Goal: Information Seeking & Learning: Learn about a topic

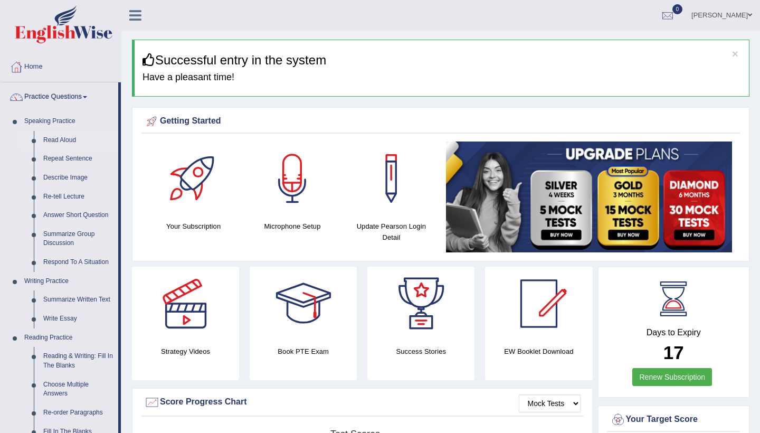
click at [60, 138] on link "Read Aloud" at bounding box center [79, 140] width 80 height 19
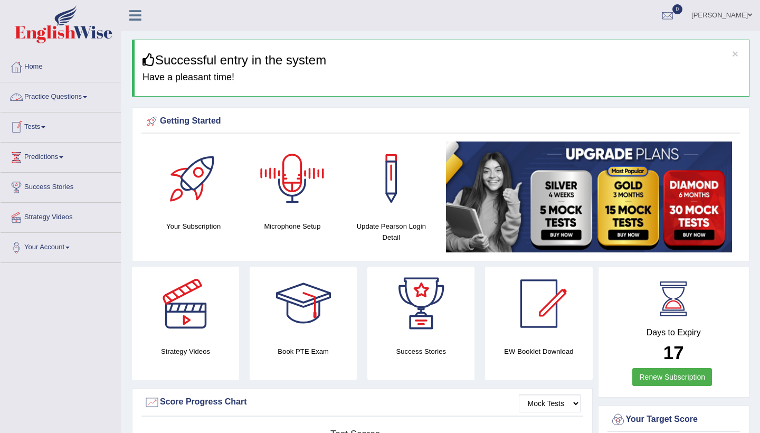
click at [83, 97] on link "Practice Questions" at bounding box center [61, 95] width 120 height 26
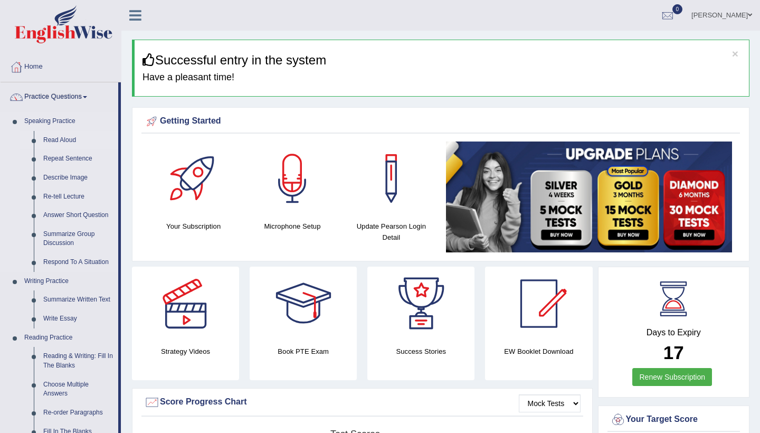
click at [68, 142] on link "Read Aloud" at bounding box center [79, 140] width 80 height 19
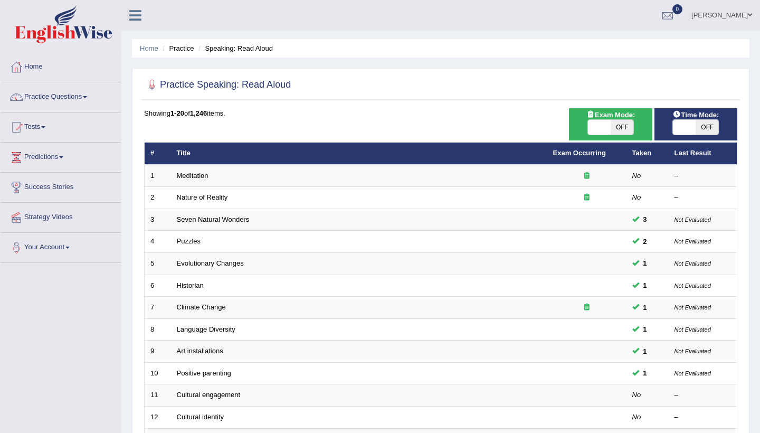
click at [711, 127] on span "OFF" at bounding box center [706, 127] width 23 height 15
checkbox input "true"
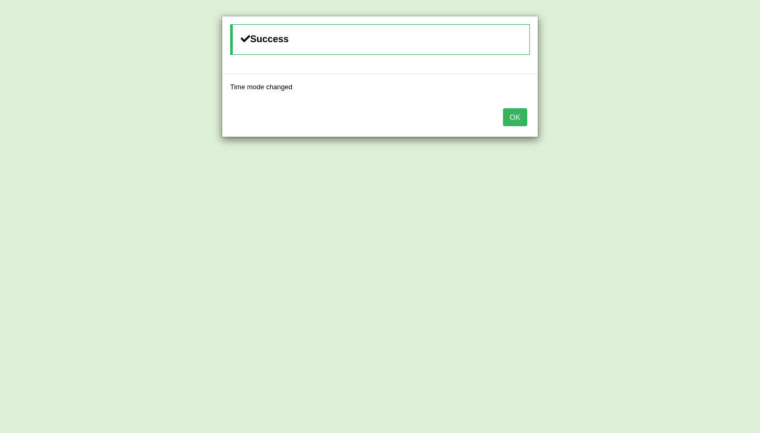
click at [518, 120] on button "OK" at bounding box center [515, 117] width 24 height 18
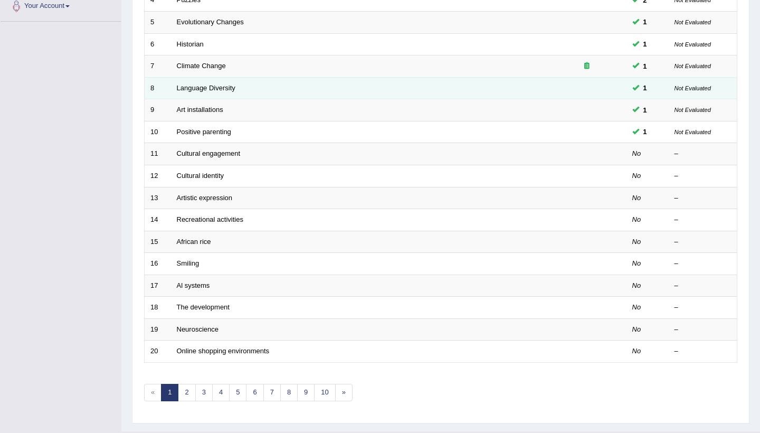
scroll to position [247, 0]
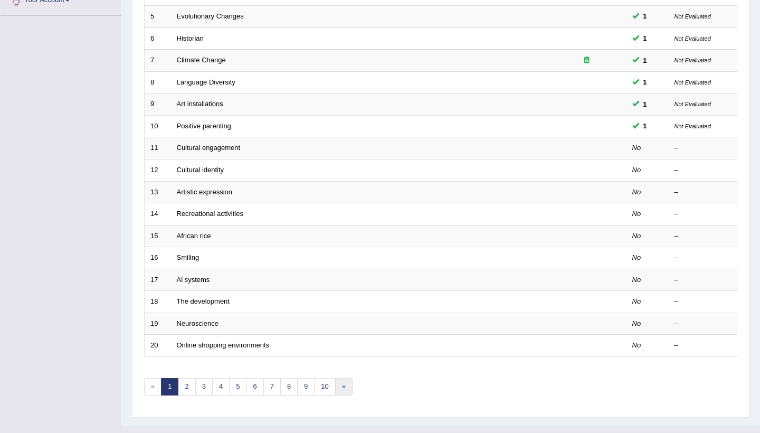
click at [342, 382] on link "»" at bounding box center [343, 386] width 17 height 17
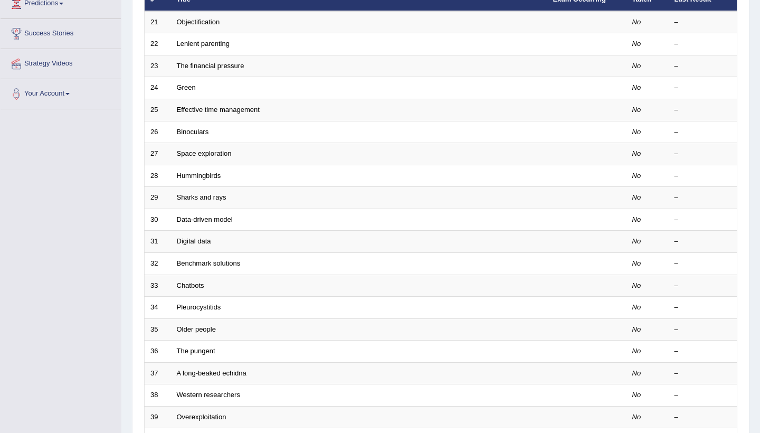
scroll to position [260, 0]
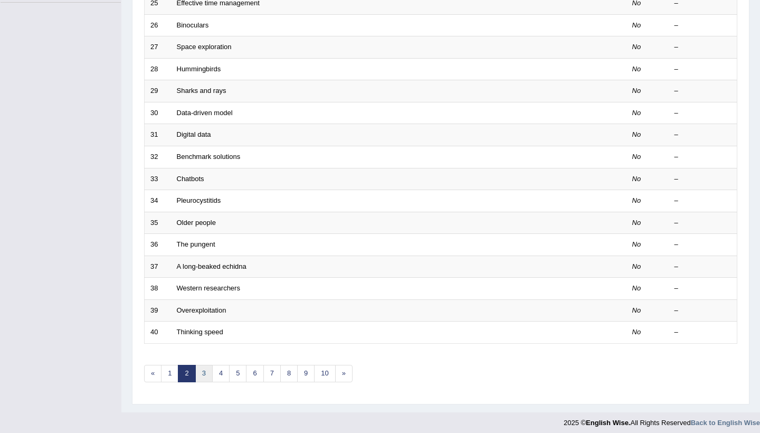
click at [205, 371] on link "3" at bounding box center [203, 373] width 17 height 17
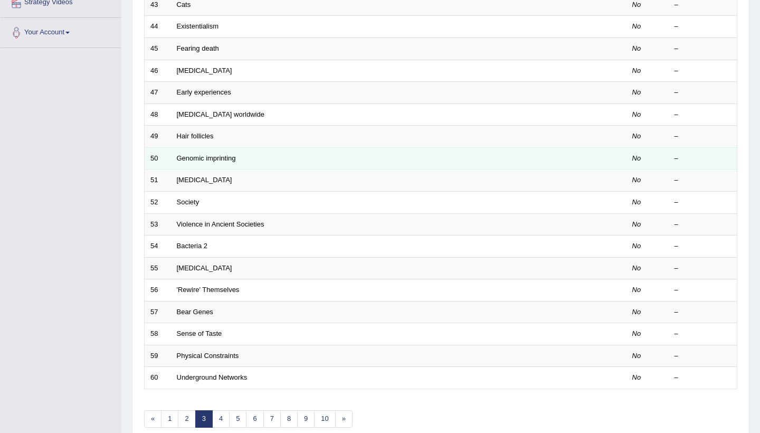
scroll to position [242, 0]
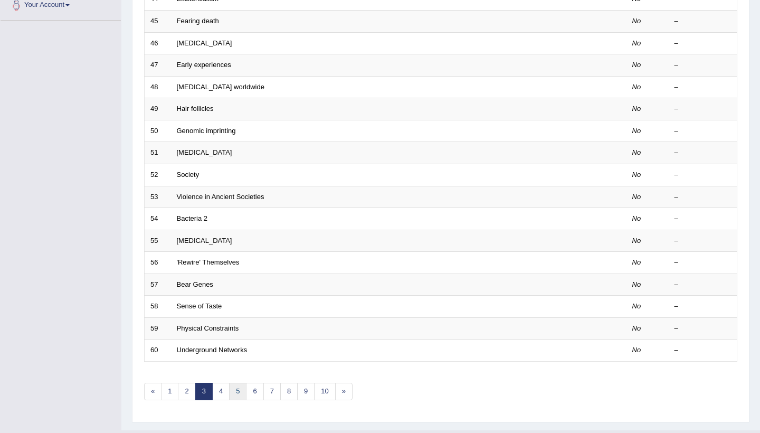
click at [234, 387] on link "5" at bounding box center [237, 390] width 17 height 17
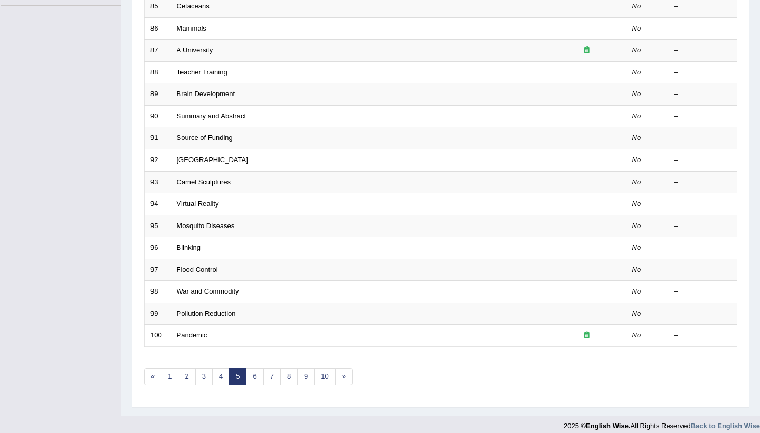
scroll to position [260, 0]
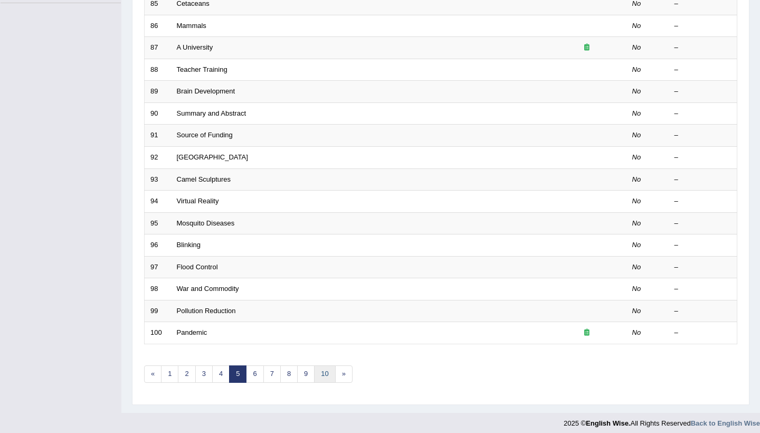
click at [328, 367] on link "10" at bounding box center [324, 373] width 21 height 17
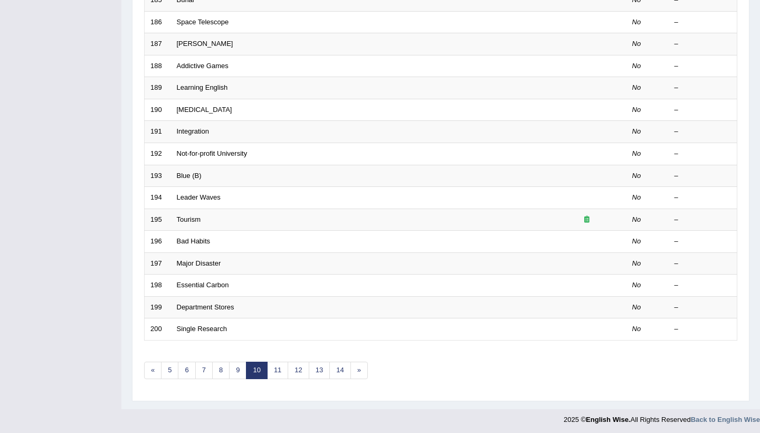
scroll to position [259, 0]
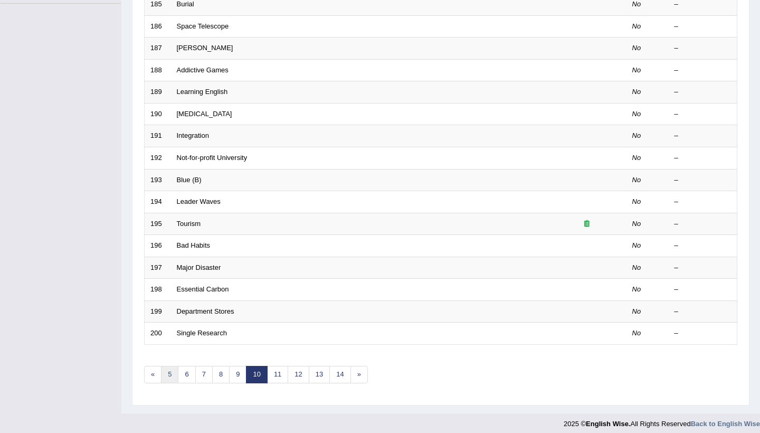
click at [168, 371] on link "5" at bounding box center [169, 374] width 17 height 17
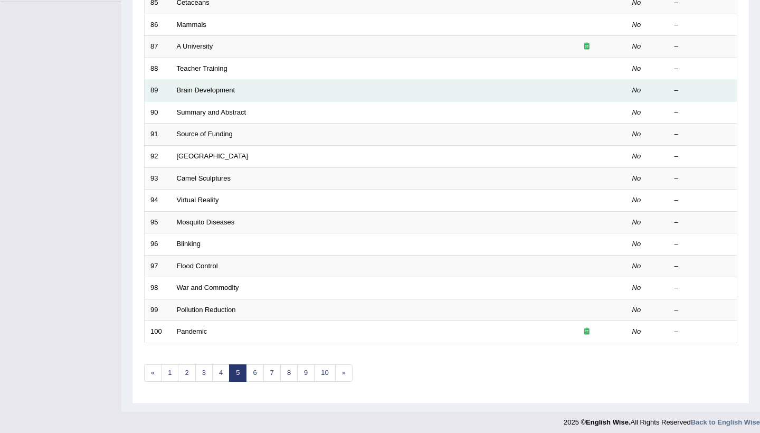
scroll to position [259, 0]
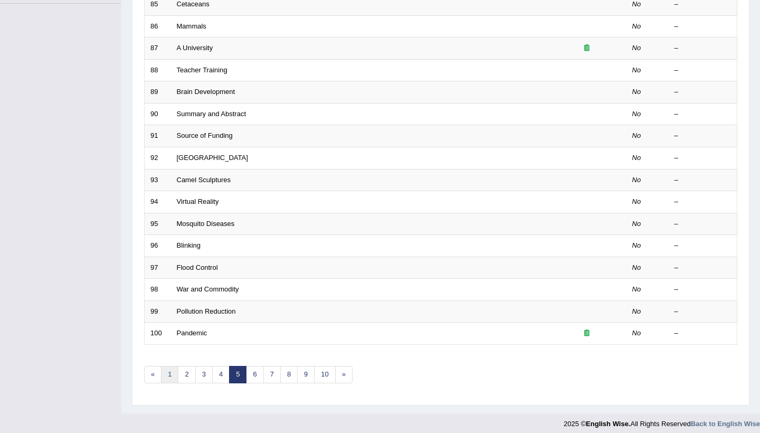
click at [171, 369] on link "1" at bounding box center [169, 374] width 17 height 17
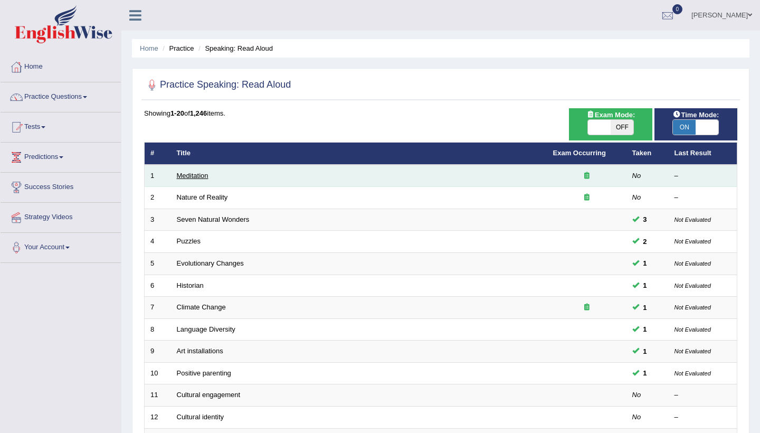
click at [196, 175] on link "Meditation" at bounding box center [193, 175] width 32 height 8
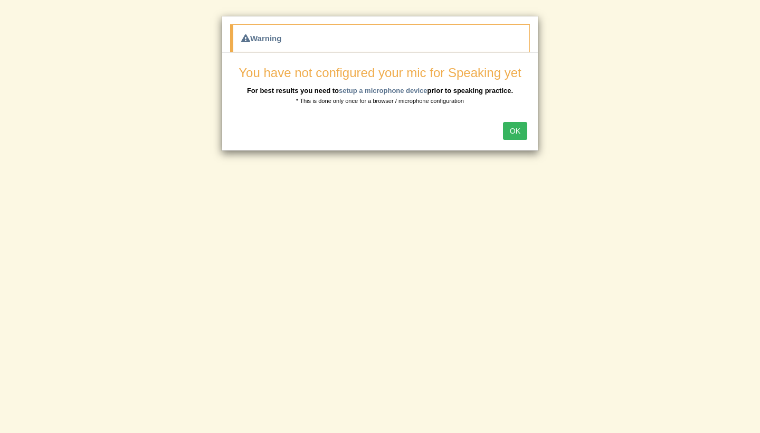
click at [512, 133] on button "OK" at bounding box center [515, 131] width 24 height 18
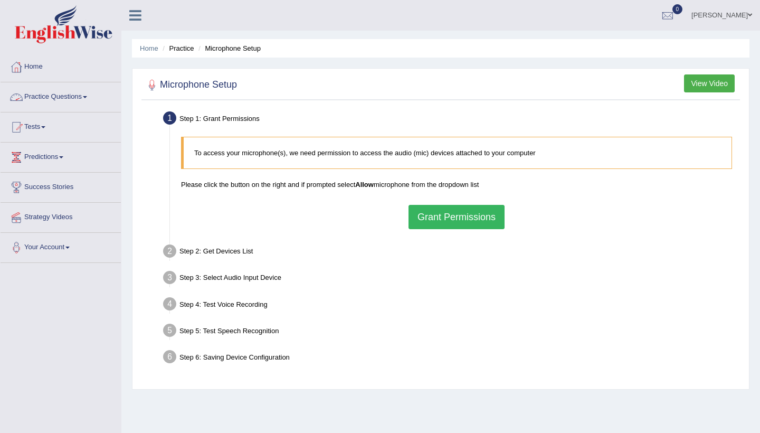
click at [81, 93] on link "Practice Questions" at bounding box center [61, 95] width 120 height 26
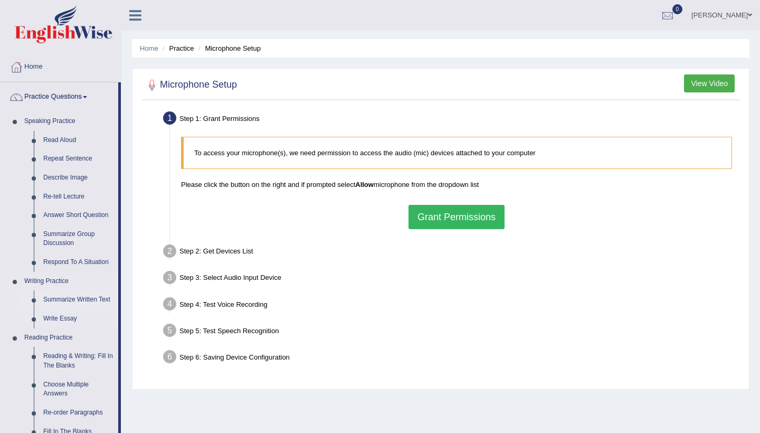
click at [89, 295] on link "Summarize Written Text" at bounding box center [79, 299] width 80 height 19
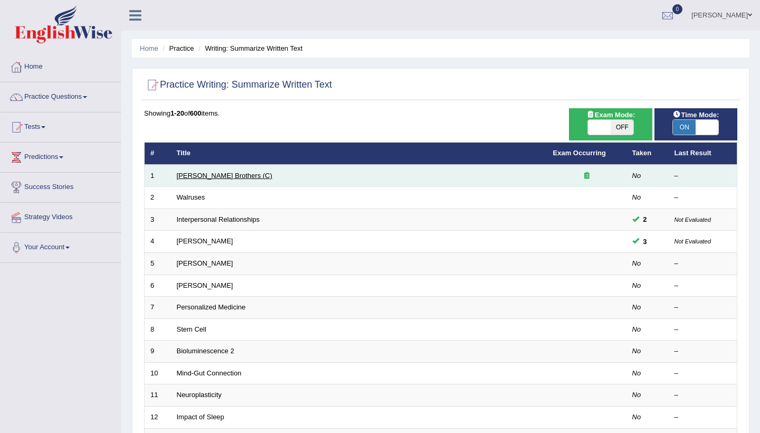
click at [223, 175] on link "[PERSON_NAME] Brothers (C)" at bounding box center [224, 175] width 95 height 8
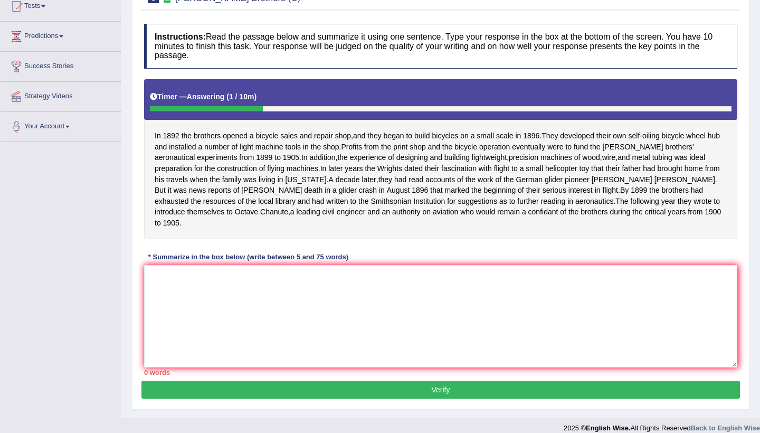
scroll to position [122, 0]
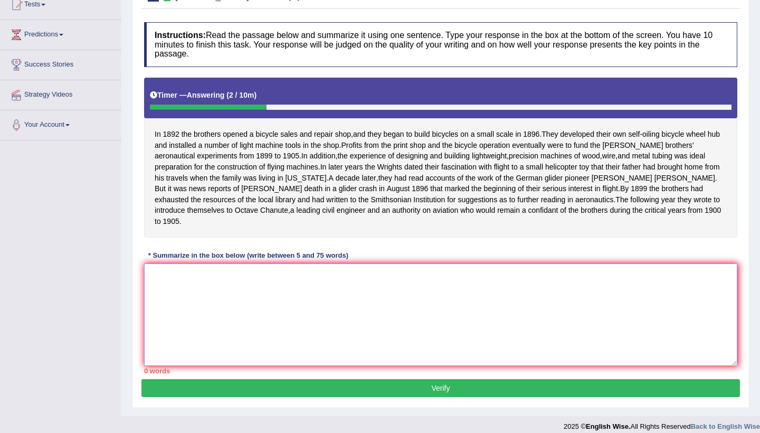
click at [178, 302] on textarea at bounding box center [440, 314] width 593 height 102
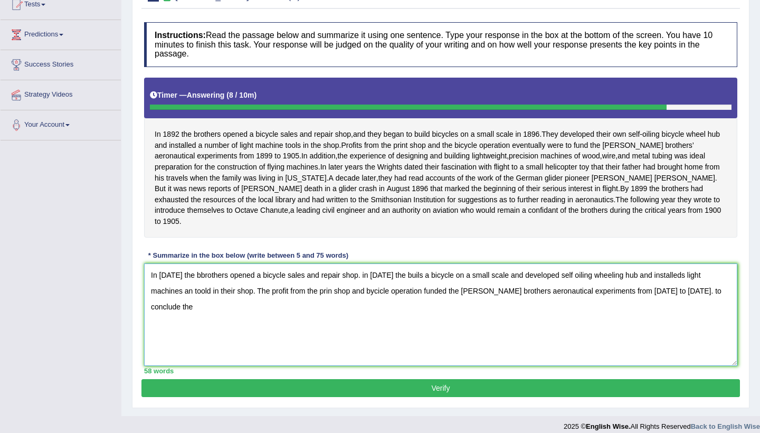
click at [690, 302] on textarea "In 1892 the bbrothers opened a bicycle sales and repair shop. in 1896 the buils…" at bounding box center [440, 314] width 593 height 102
type textarea "In 1892 the bbrothers opened a bicycle sales and repair shop. in 1896 the buils…"
click at [451, 397] on button "Verify" at bounding box center [440, 388] width 598 height 18
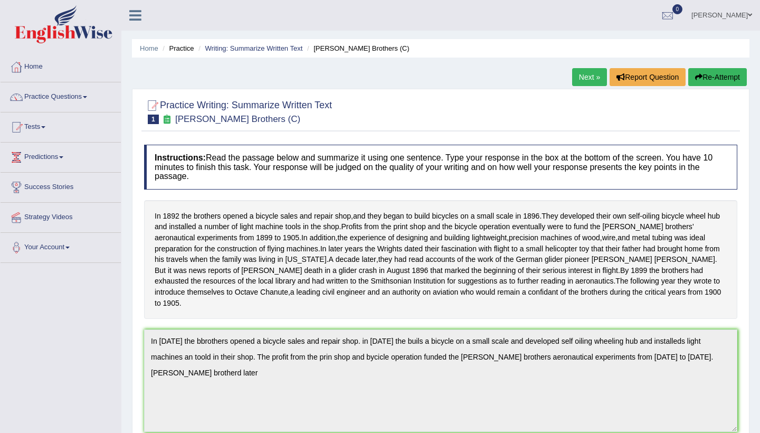
scroll to position [0, 0]
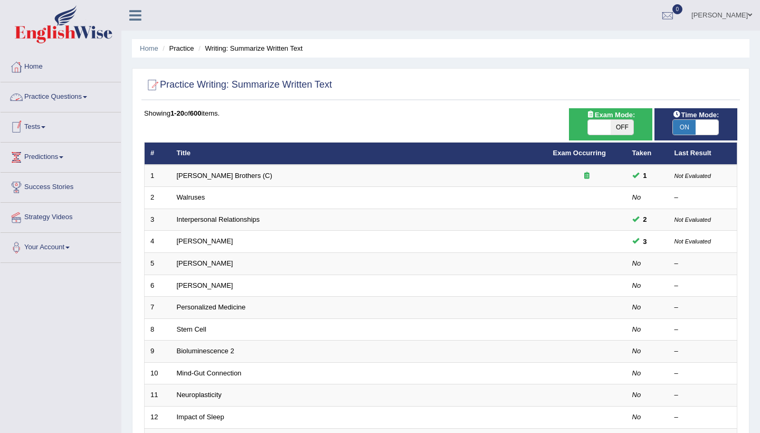
click at [83, 91] on link "Practice Questions" at bounding box center [61, 95] width 120 height 26
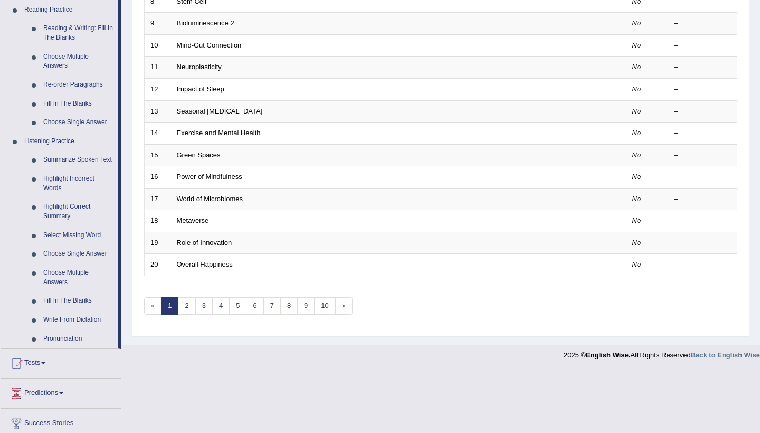
scroll to position [328, 0]
click at [88, 181] on link "Highlight Incorrect Words" at bounding box center [79, 183] width 80 height 28
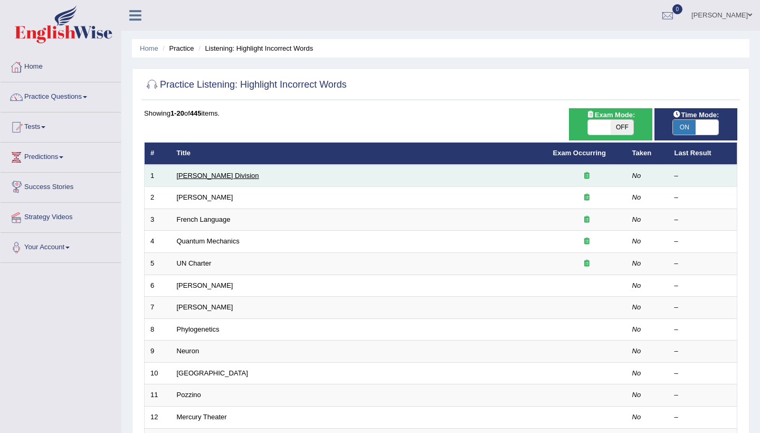
click at [207, 178] on link "[PERSON_NAME] Division" at bounding box center [218, 175] width 82 height 8
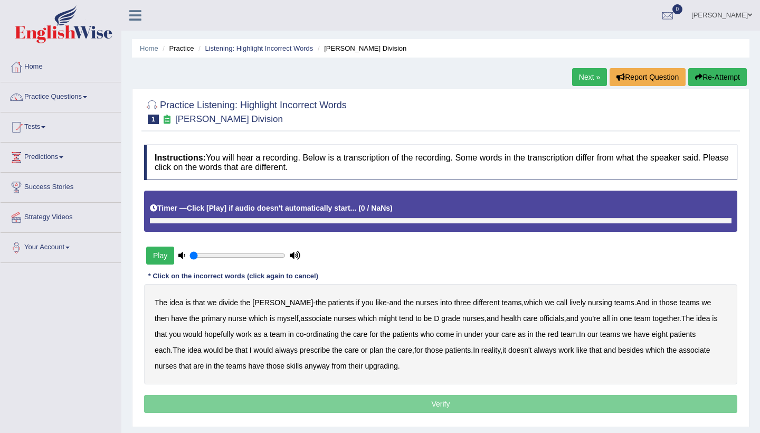
click at [273, 212] on b "Click [Play] if audio doesn't automatically start..." at bounding box center [272, 208] width 170 height 8
click at [161, 255] on button "Play" at bounding box center [160, 255] width 28 height 18
click at [163, 262] on button "Play" at bounding box center [160, 255] width 28 height 18
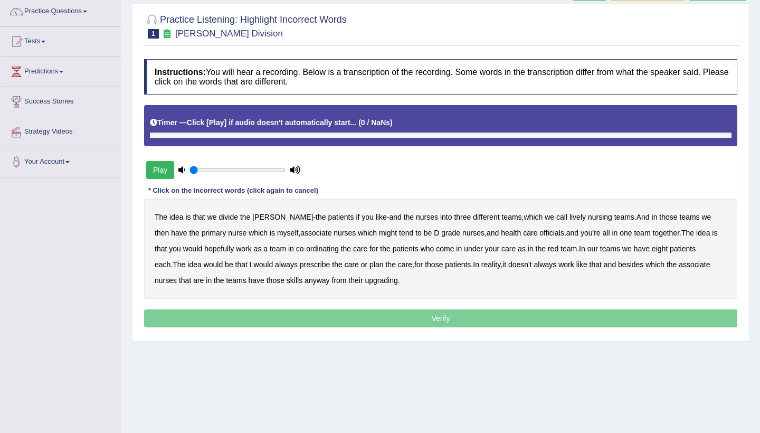
scroll to position [88, 0]
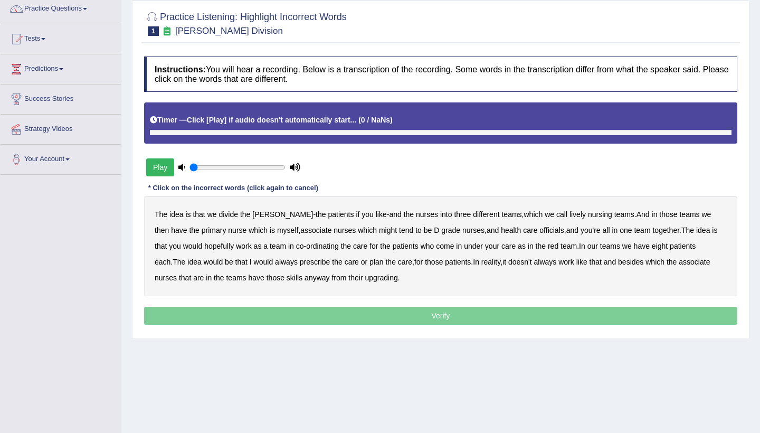
click at [165, 167] on button "Play" at bounding box center [160, 167] width 28 height 18
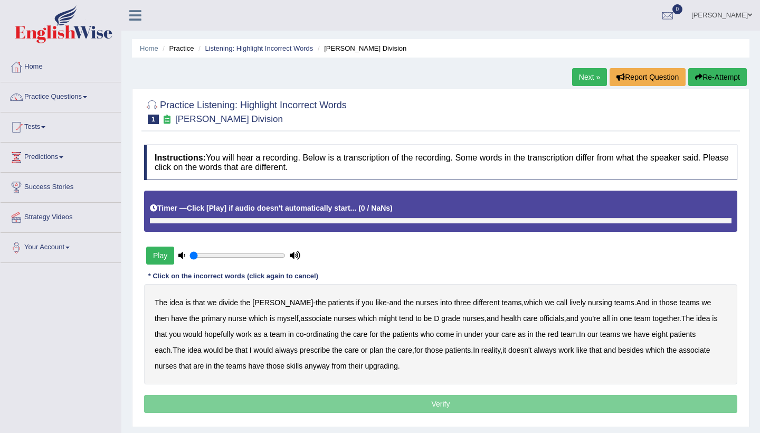
scroll to position [0, 0]
click at [87, 96] on span at bounding box center [85, 97] width 4 height 2
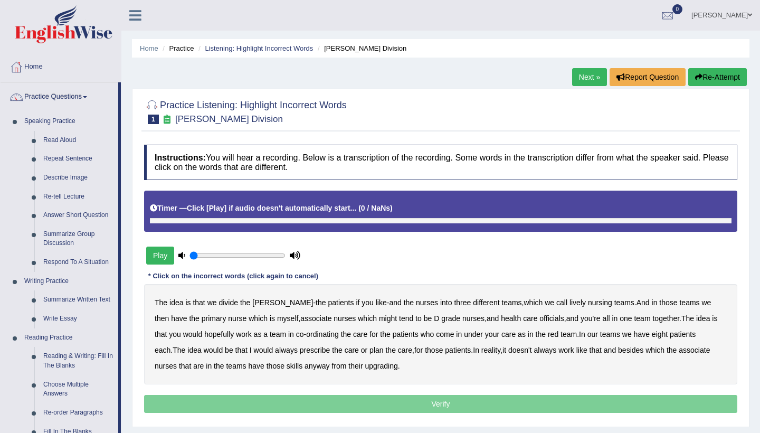
drag, startPoint x: 748, startPoint y: 185, endPoint x: 631, endPoint y: 184, distance: 116.6
click at [754, 233] on div "Home Practice Listening: Highlight Incorrect Words Ward Division Next » Report …" at bounding box center [440, 264] width 638 height 528
drag, startPoint x: 128, startPoint y: 215, endPoint x: 130, endPoint y: 257, distance: 41.8
click at [130, 257] on div "Home Practice Listening: Highlight Incorrect Words Ward Division Next » Report …" at bounding box center [440, 264] width 638 height 528
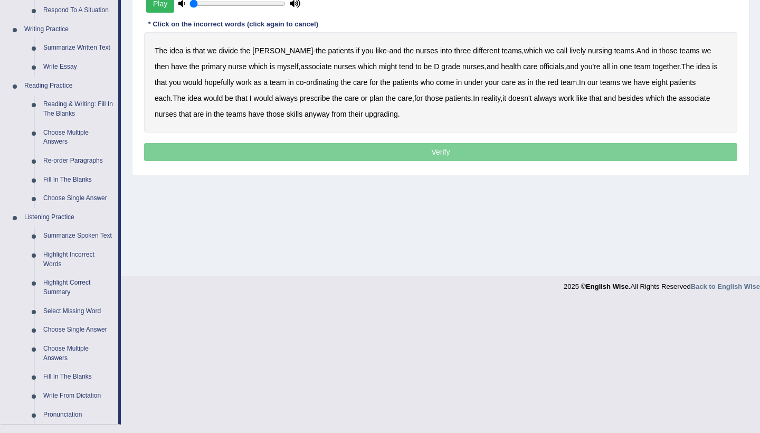
scroll to position [255, 0]
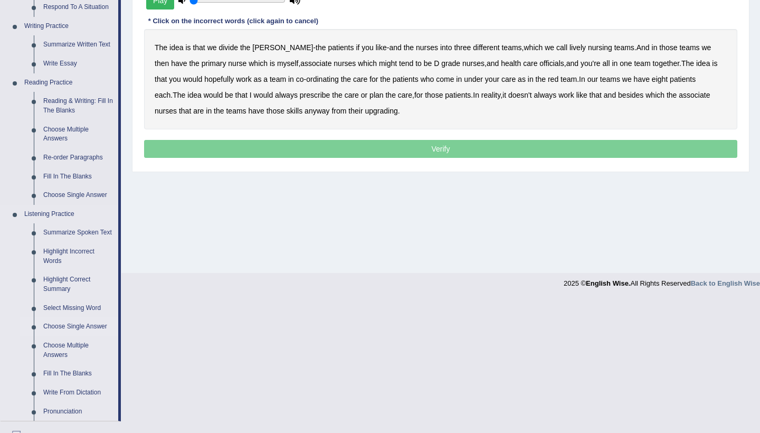
click at [83, 326] on link "Choose Single Answer" at bounding box center [79, 326] width 80 height 19
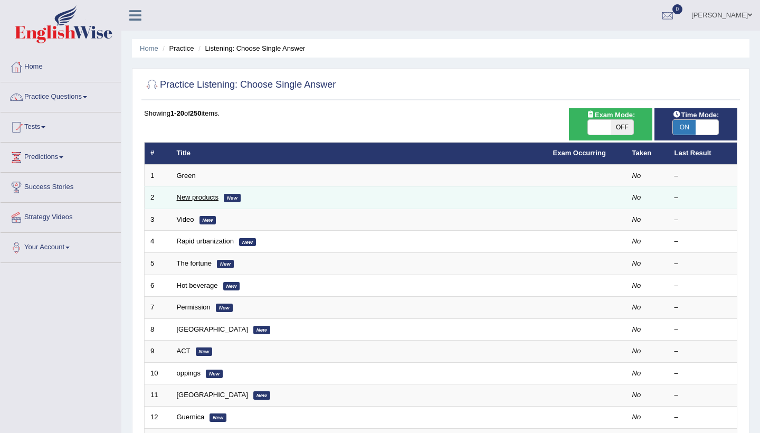
click at [208, 199] on link "New products" at bounding box center [198, 197] width 42 height 8
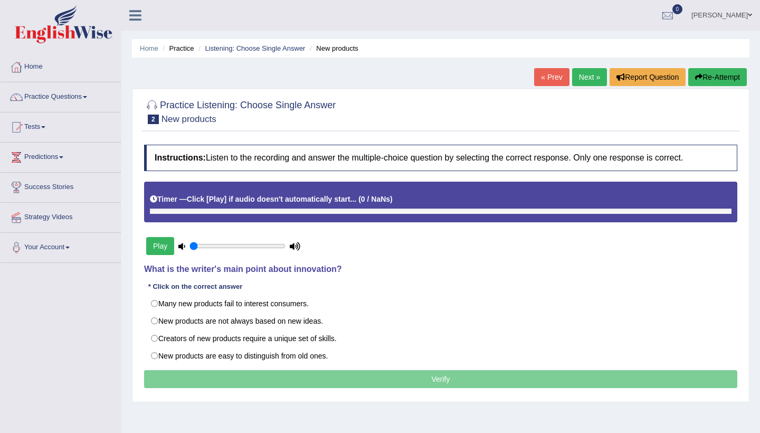
click at [86, 96] on link "Practice Questions" at bounding box center [61, 95] width 120 height 26
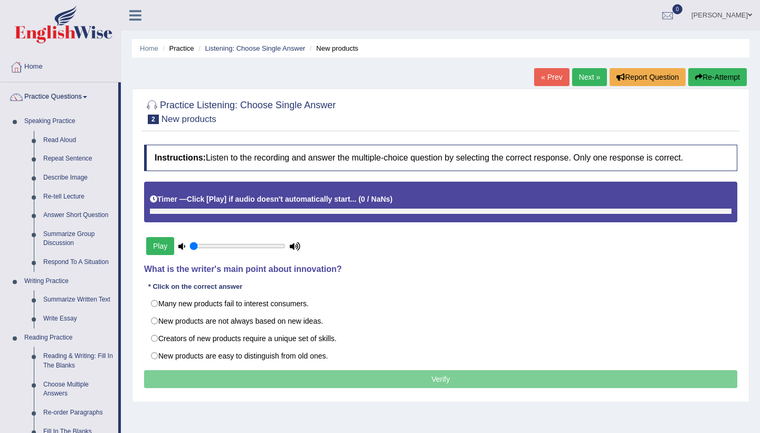
click at [157, 248] on button "Play" at bounding box center [160, 246] width 28 height 18
click at [751, 233] on div "Home Practice Listening: Choose Single Answer New products « Prev Next » Report…" at bounding box center [440, 264] width 638 height 528
click at [129, 231] on div "Home Practice Listening: Choose Single Answer New products « Prev Next » Report…" at bounding box center [440, 264] width 638 height 528
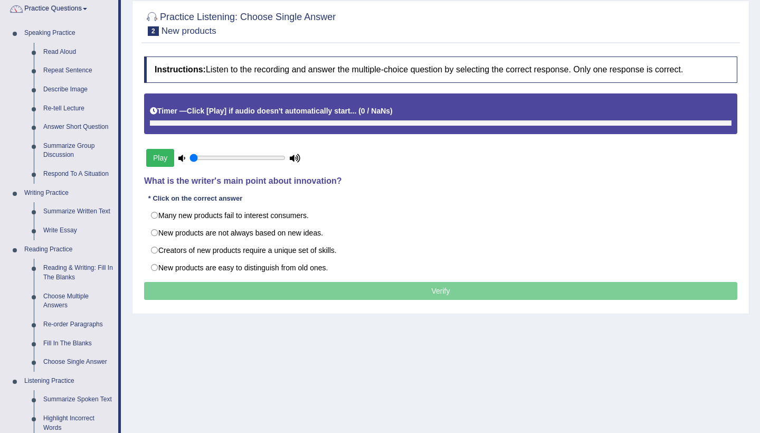
scroll to position [89, 0]
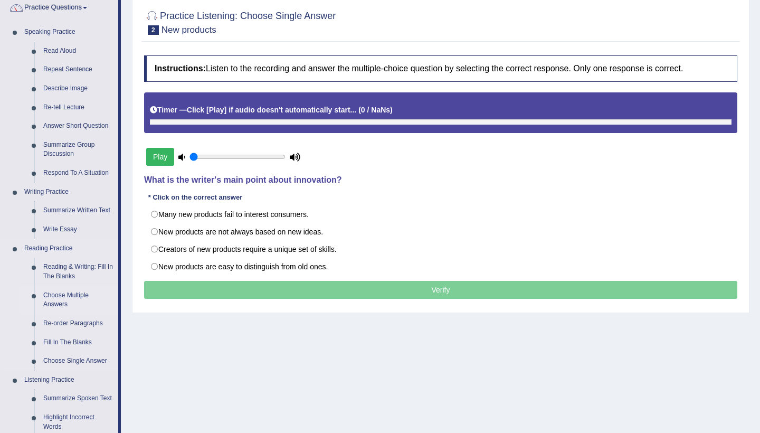
click at [62, 291] on link "Choose Multiple Answers" at bounding box center [79, 300] width 80 height 28
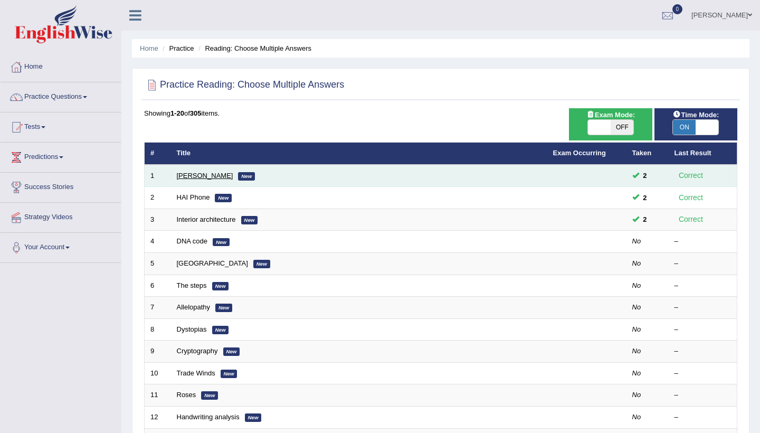
click at [207, 175] on link "[PERSON_NAME]" at bounding box center [205, 175] width 56 height 8
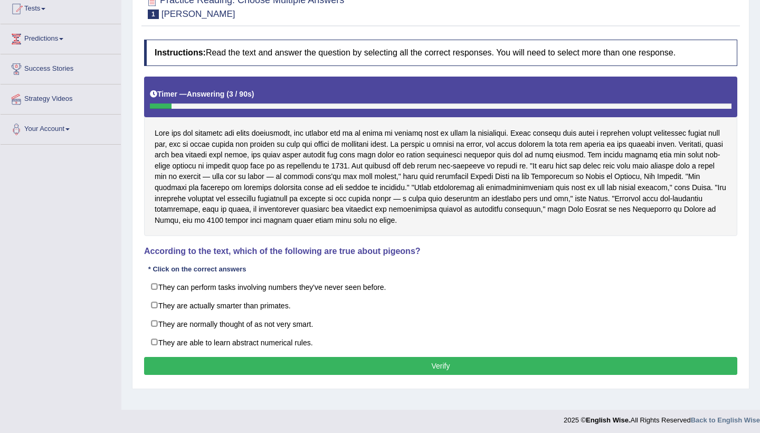
scroll to position [121, 0]
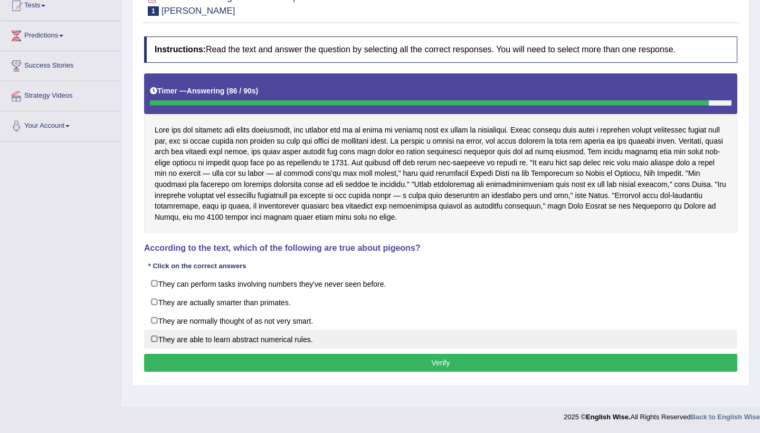
click at [157, 337] on label "They are able to learn abstract numerical rules." at bounding box center [440, 338] width 593 height 19
checkbox input "true"
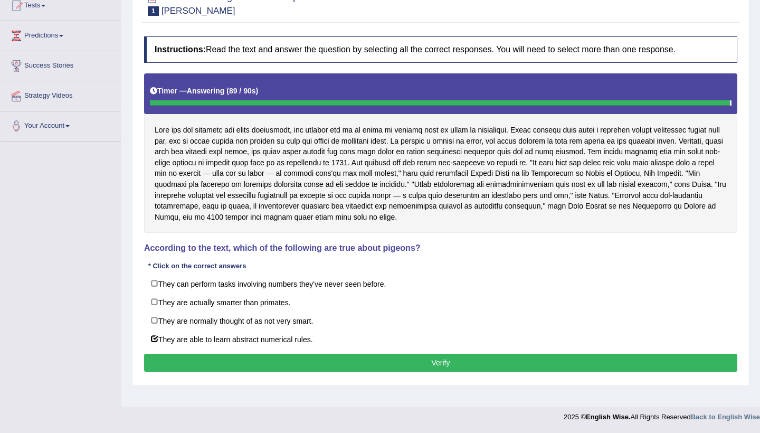
click at [446, 360] on button "Verify" at bounding box center [440, 362] width 593 height 18
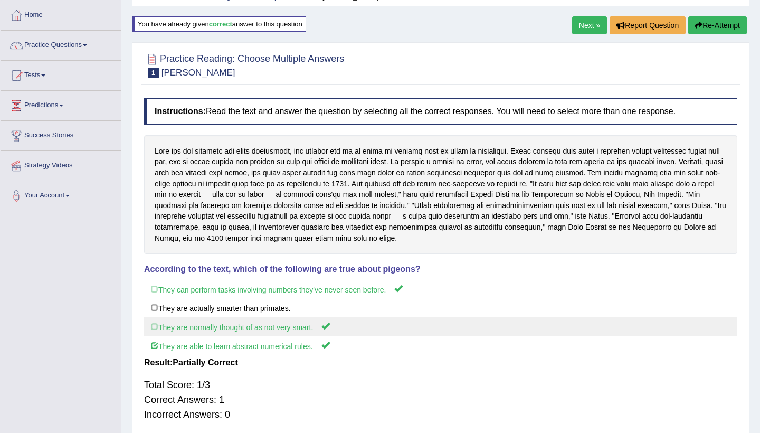
scroll to position [50, 0]
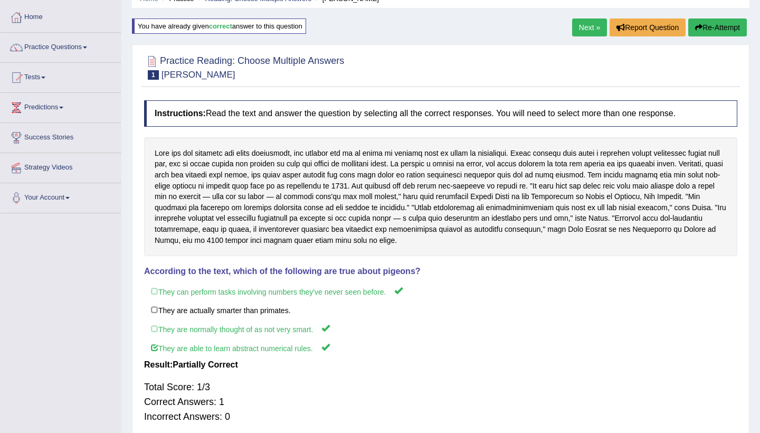
click at [723, 25] on button "Re-Attempt" at bounding box center [717, 27] width 59 height 18
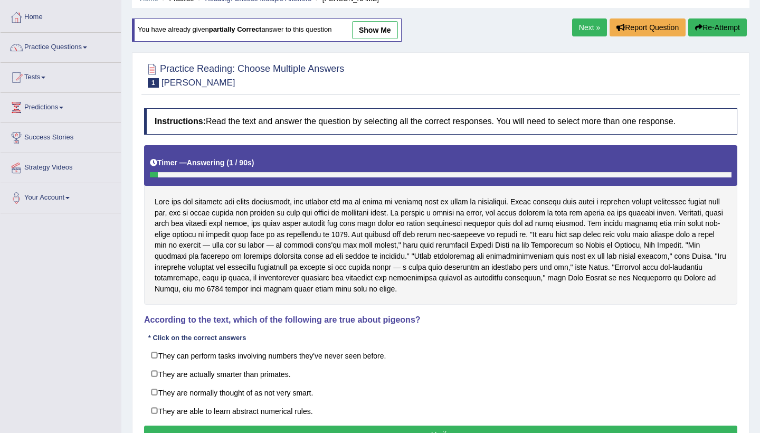
scroll to position [51, 0]
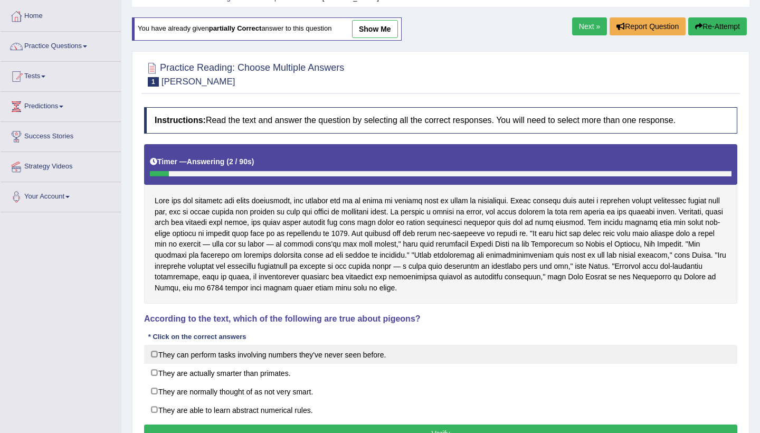
click at [158, 353] on label "They can perform tasks involving numbers they've never seen before." at bounding box center [440, 353] width 593 height 19
checkbox input "true"
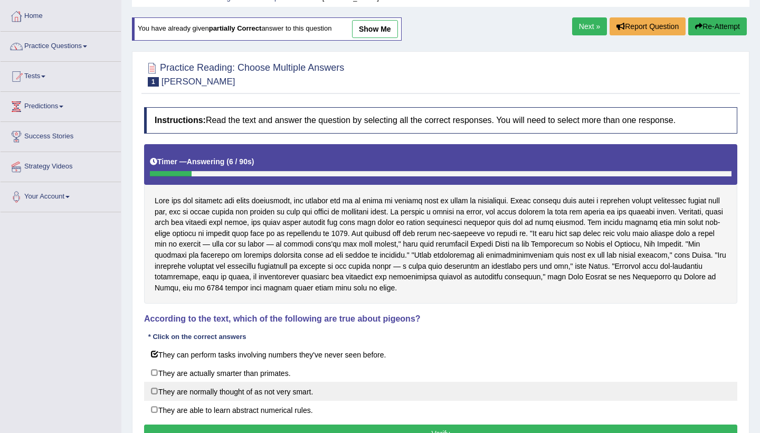
click at [156, 386] on label "They are normally thought of as not very smart." at bounding box center [440, 390] width 593 height 19
checkbox input "true"
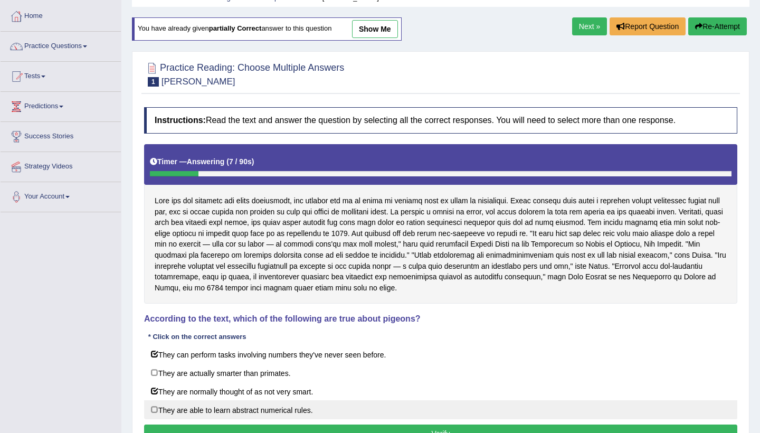
click at [157, 407] on label "They are able to learn abstract numerical rules." at bounding box center [440, 409] width 593 height 19
checkbox input "true"
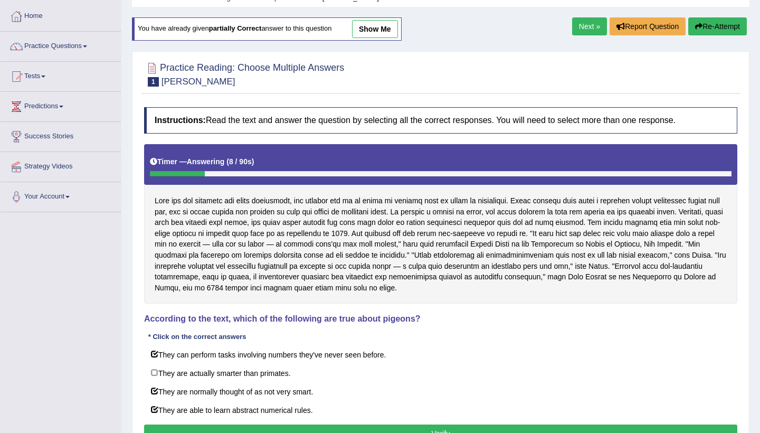
click at [199, 424] on button "Verify" at bounding box center [440, 433] width 593 height 18
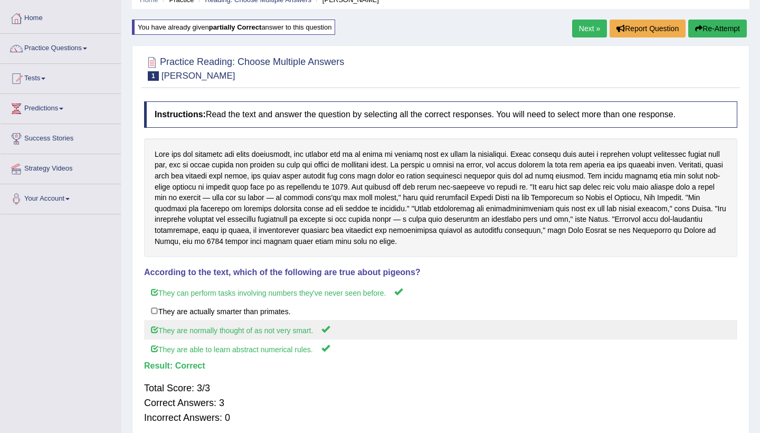
scroll to position [40, 0]
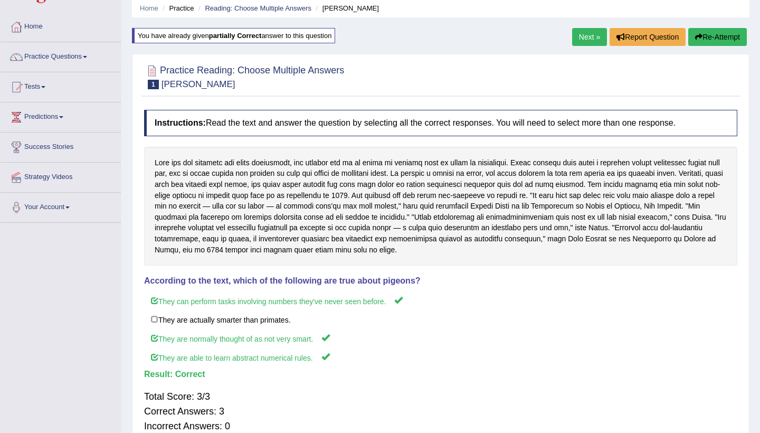
click at [585, 37] on link "Next »" at bounding box center [589, 37] width 35 height 18
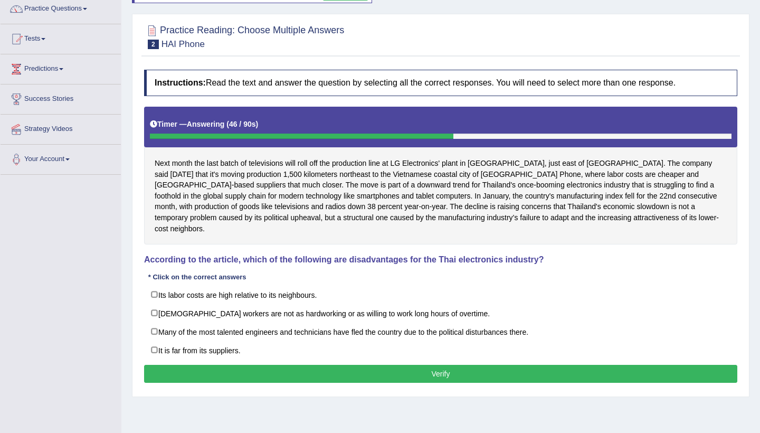
scroll to position [91, 0]
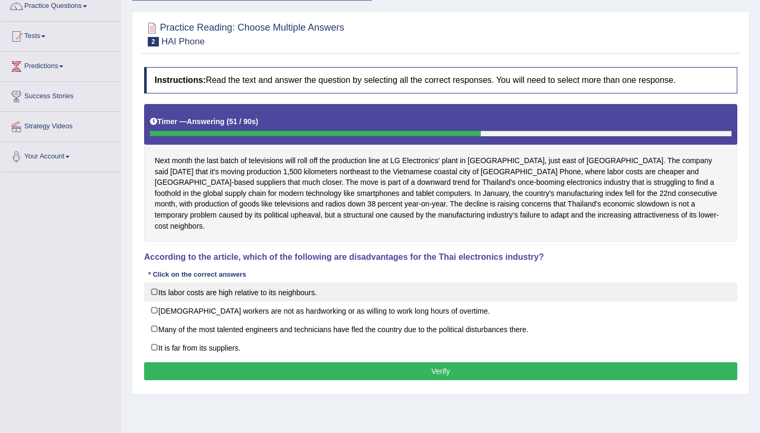
click at [155, 282] on label "Its labor costs are high relative to its neighbours." at bounding box center [440, 291] width 593 height 19
checkbox input "true"
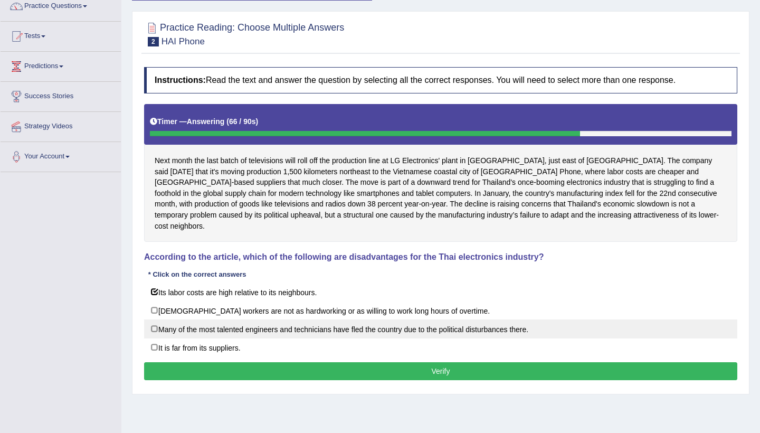
click at [157, 319] on label "Many of the most talented engineers and technicians have fled the country due t…" at bounding box center [440, 328] width 593 height 19
checkbox input "true"
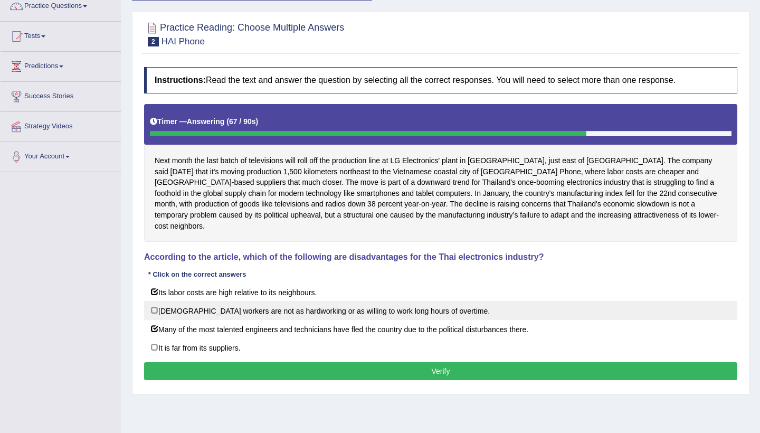
click at [156, 301] on label "[DEMOGRAPHIC_DATA] workers are not as hardworking or as willing to work long ho…" at bounding box center [440, 310] width 593 height 19
checkbox input "true"
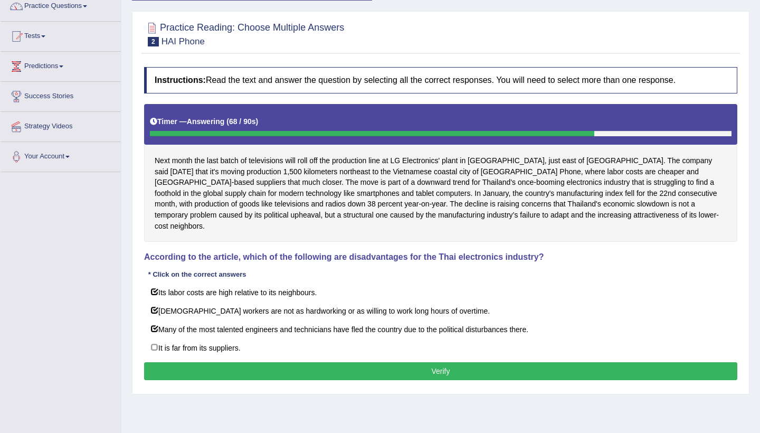
click at [296, 362] on button "Verify" at bounding box center [440, 371] width 593 height 18
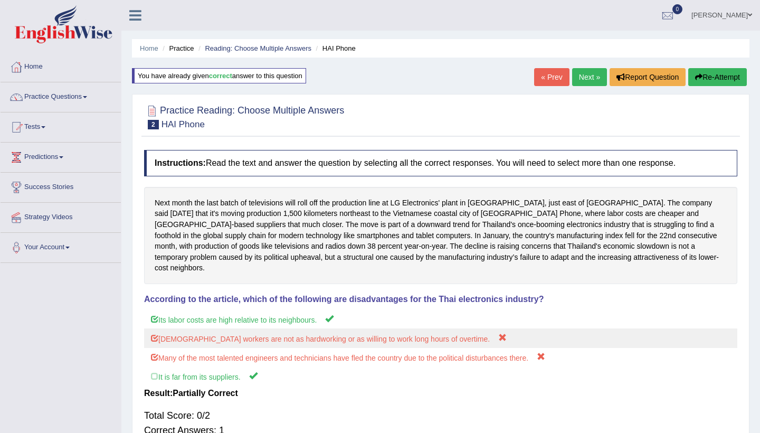
scroll to position [0, 0]
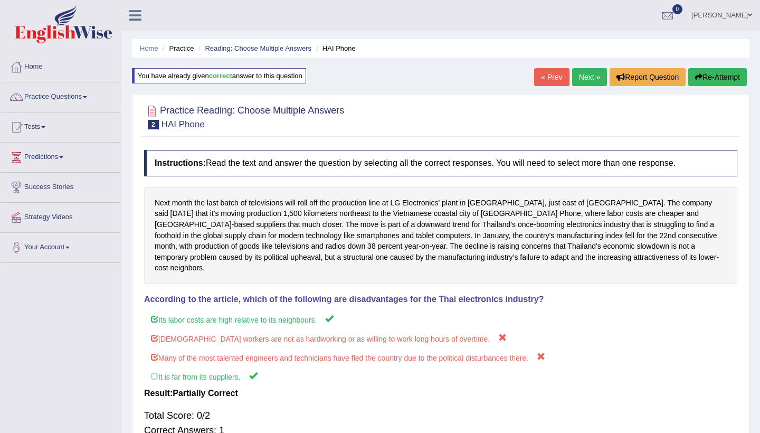
click at [721, 79] on button "Re-Attempt" at bounding box center [717, 77] width 59 height 18
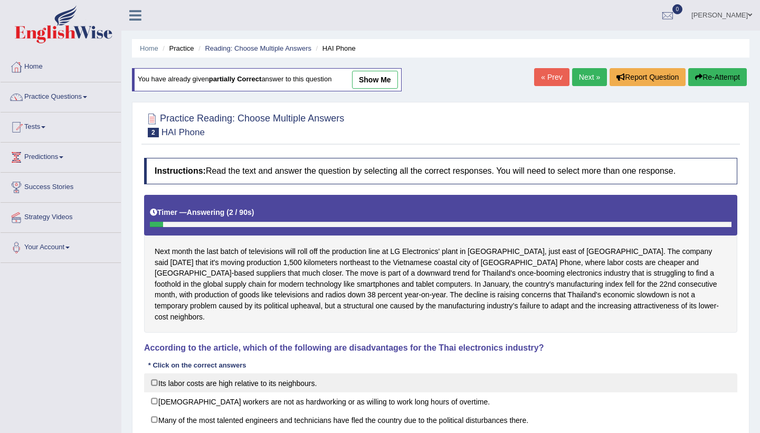
click at [155, 373] on label "Its labor costs are high relative to its neighbours." at bounding box center [440, 382] width 593 height 19
checkbox input "true"
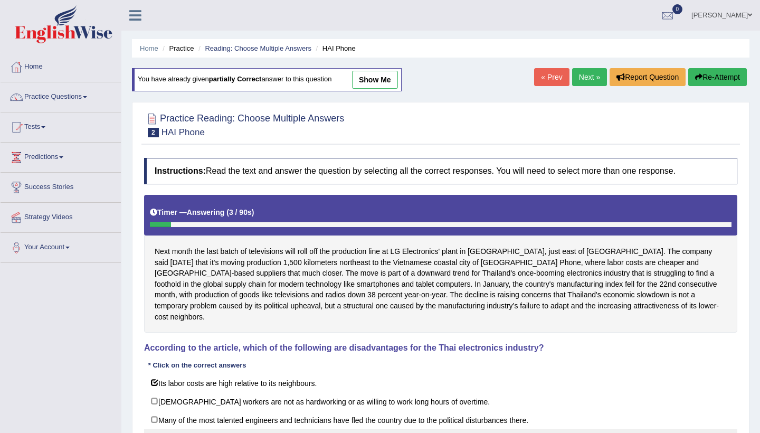
click at [157, 428] on label "It is far from its suppliers." at bounding box center [440, 437] width 593 height 19
checkbox input "true"
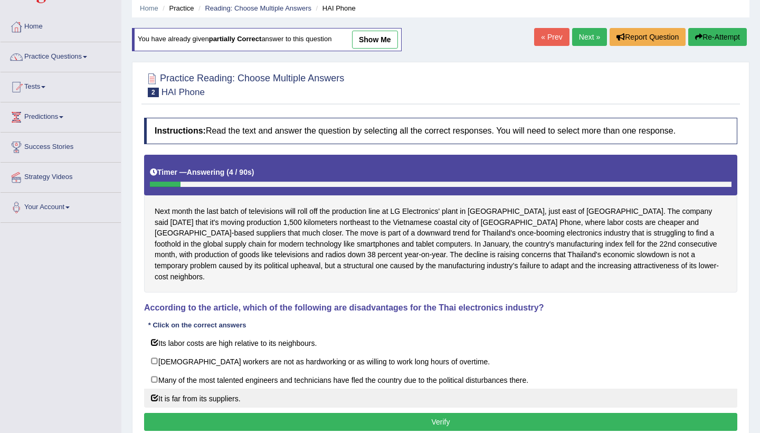
scroll to position [42, 0]
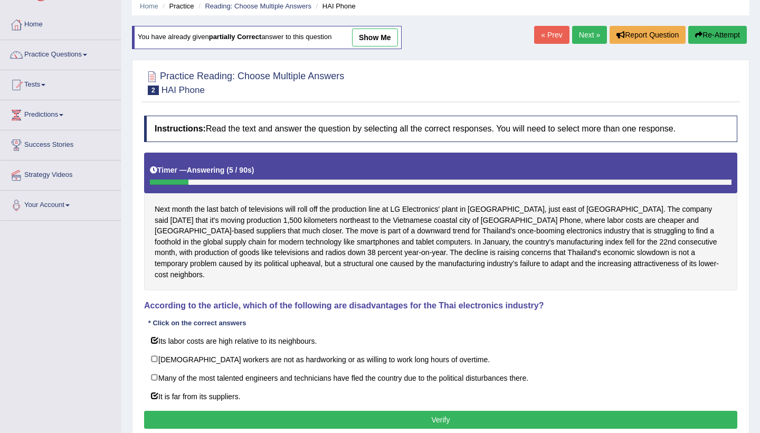
click at [372, 410] on button "Verify" at bounding box center [440, 419] width 593 height 18
